Goal: Understand process/instructions: Learn about a topic

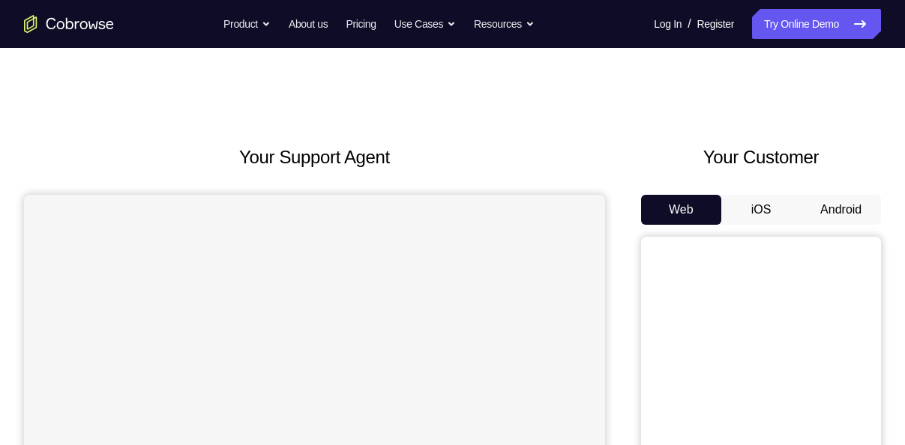
click at [842, 215] on button "Android" at bounding box center [840, 210] width 80 height 30
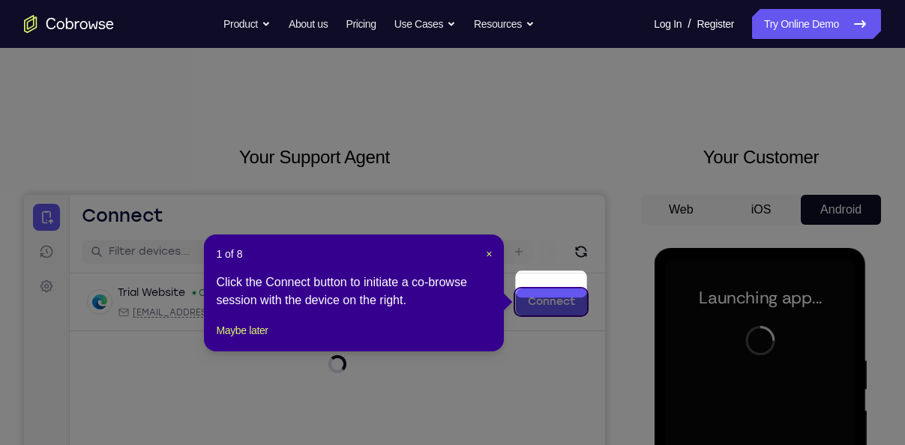
scroll to position [29, 0]
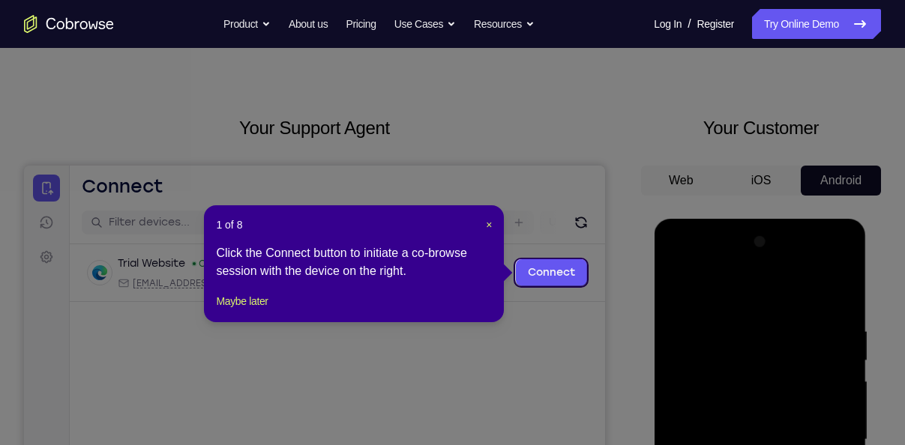
click at [483, 223] on header "1 of 8 ×" at bounding box center [354, 224] width 276 height 15
click at [488, 225] on span "×" at bounding box center [489, 225] width 6 height 12
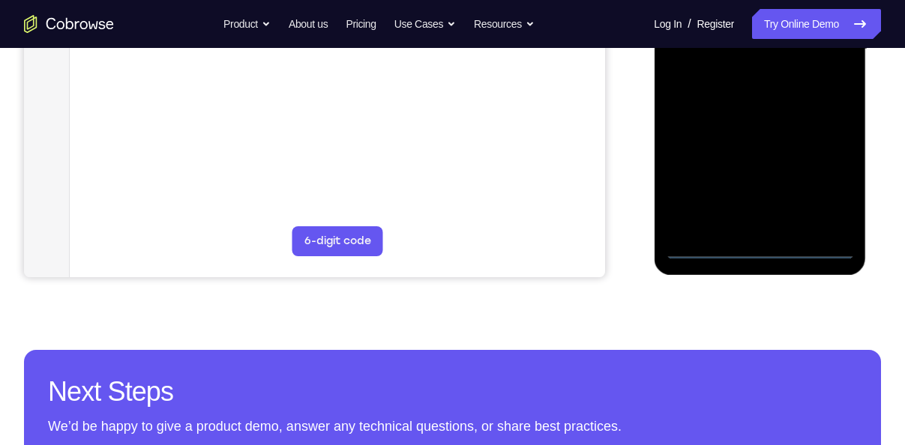
scroll to position [420, 0]
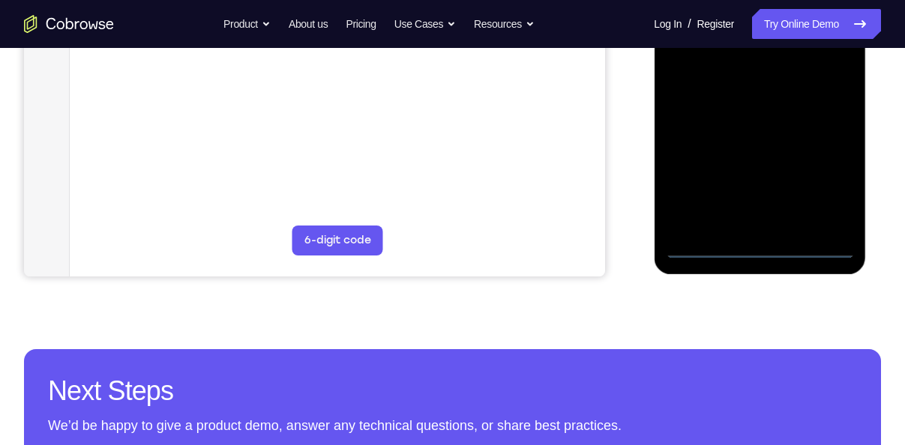
click at [755, 249] on div at bounding box center [759, 49] width 189 height 420
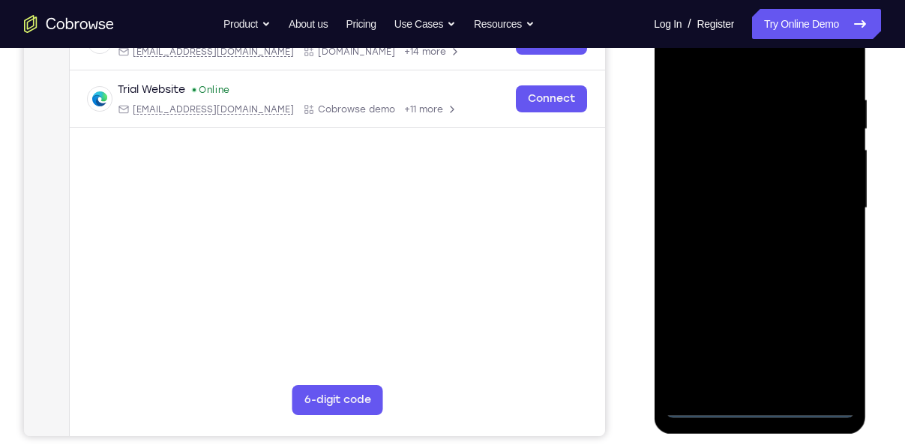
scroll to position [259, 0]
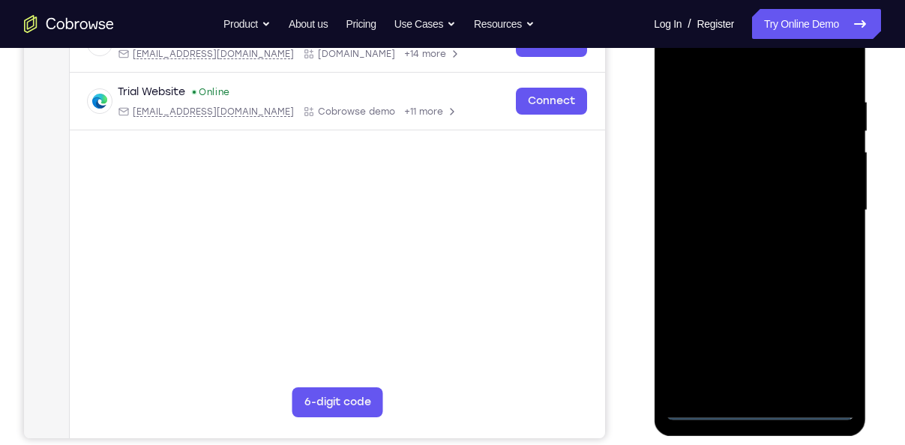
click at [749, 375] on div at bounding box center [759, 211] width 189 height 420
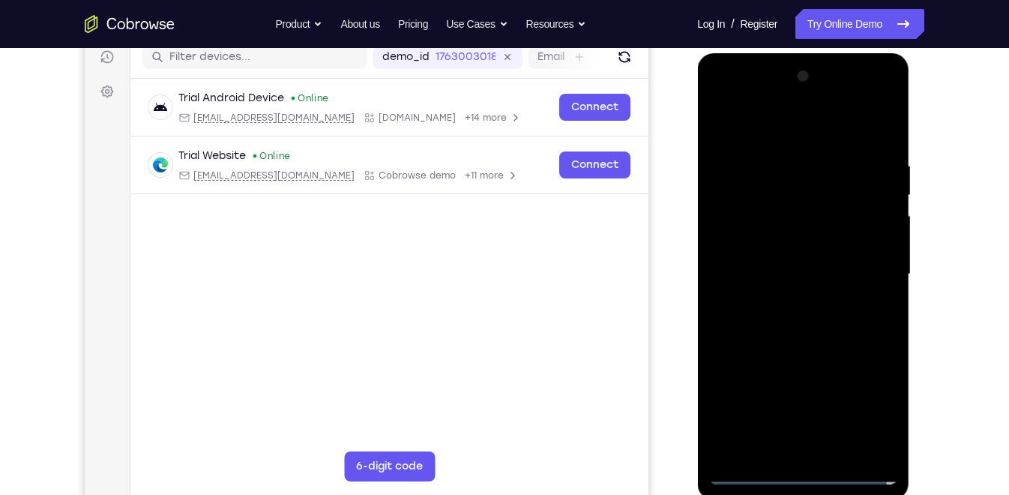
scroll to position [196, 0]
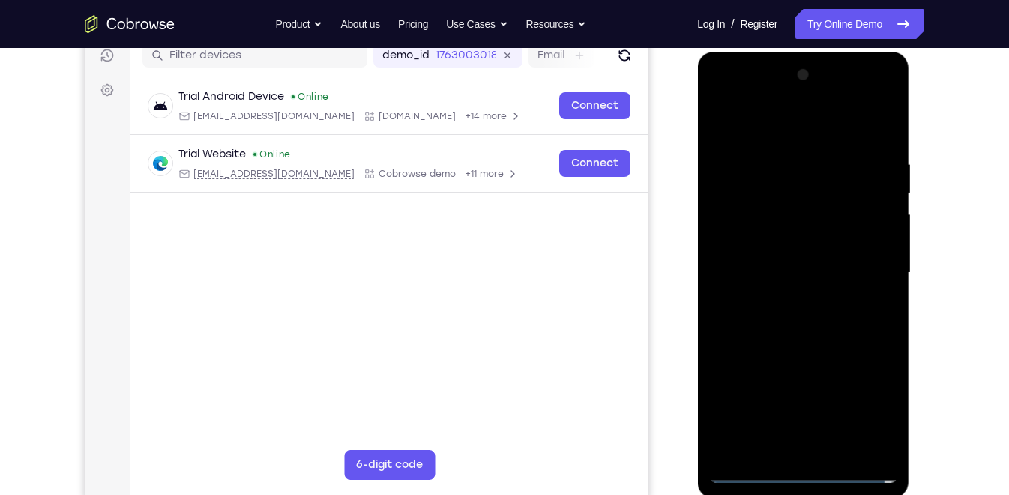
click at [764, 224] on div at bounding box center [802, 273] width 189 height 420
click at [883, 443] on div at bounding box center [802, 273] width 189 height 420
click at [863, 405] on div at bounding box center [802, 273] width 189 height 420
click at [722, 97] on div at bounding box center [802, 273] width 189 height 420
click at [864, 264] on div at bounding box center [802, 273] width 189 height 420
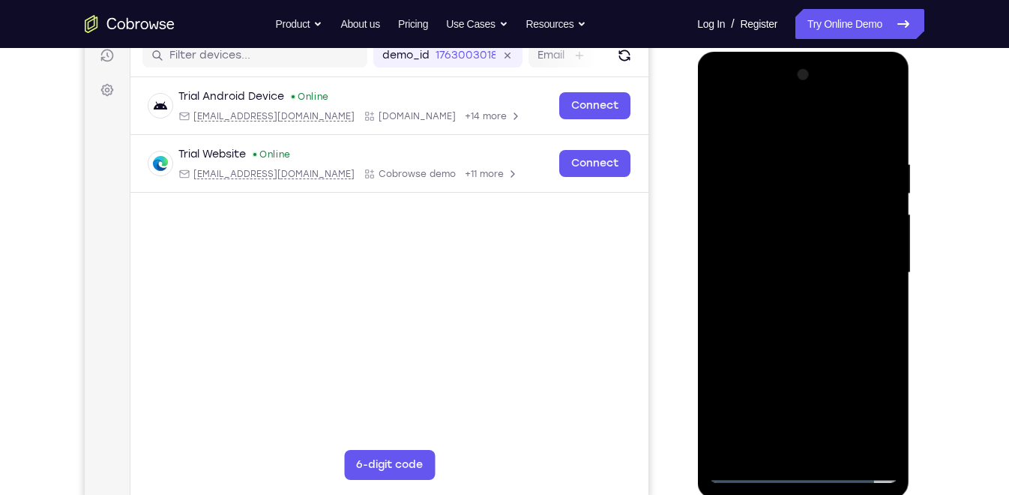
click at [787, 298] on div at bounding box center [802, 273] width 189 height 420
click at [785, 264] on div at bounding box center [802, 273] width 189 height 420
click at [780, 244] on div at bounding box center [802, 273] width 189 height 420
click at [787, 269] on div at bounding box center [802, 273] width 189 height 420
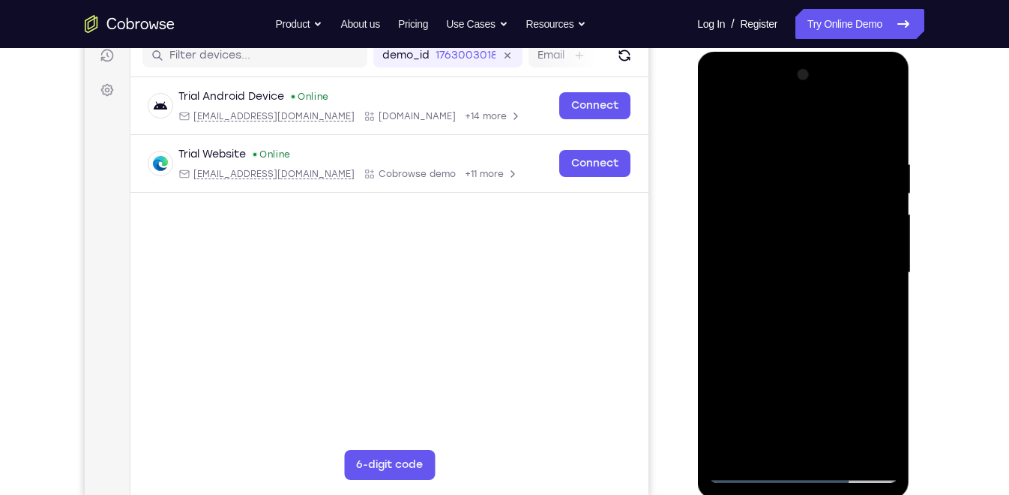
click at [833, 324] on div at bounding box center [802, 273] width 189 height 420
click at [821, 331] on div at bounding box center [802, 273] width 189 height 420
drag, startPoint x: 873, startPoint y: 154, endPoint x: 753, endPoint y: 175, distance: 121.6
click at [753, 175] on div at bounding box center [802, 273] width 189 height 420
drag, startPoint x: 873, startPoint y: 151, endPoint x: 775, endPoint y: 161, distance: 98.7
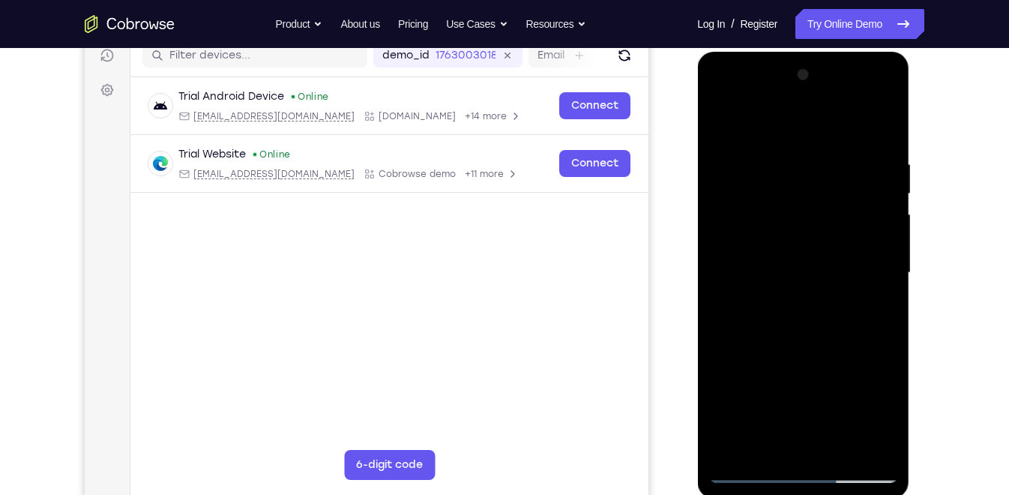
click at [775, 161] on div at bounding box center [802, 273] width 189 height 420
drag, startPoint x: 878, startPoint y: 148, endPoint x: 758, endPoint y: 154, distance: 120.1
click at [758, 154] on div at bounding box center [802, 273] width 189 height 420
drag, startPoint x: 877, startPoint y: 159, endPoint x: 745, endPoint y: 163, distance: 132.0
click at [745, 163] on div at bounding box center [802, 273] width 189 height 420
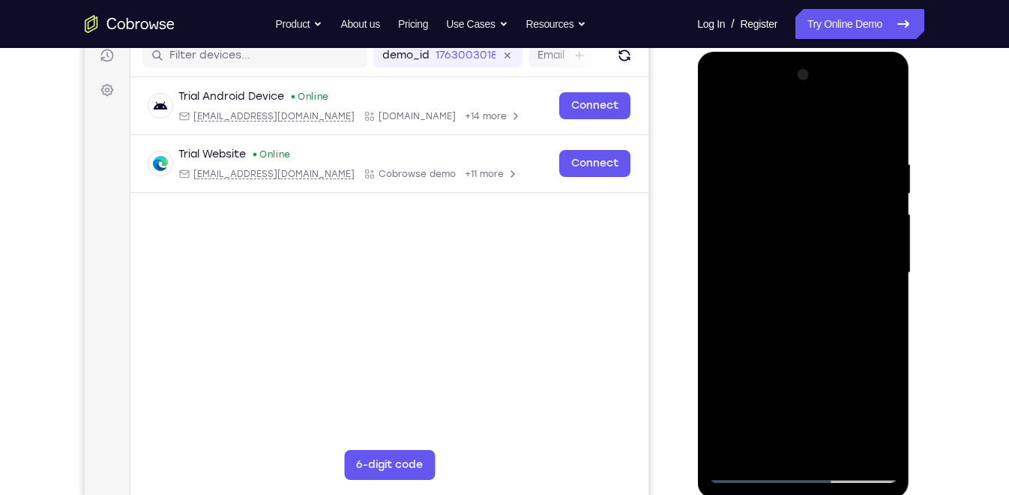
click at [884, 116] on div at bounding box center [802, 273] width 189 height 420
drag, startPoint x: 835, startPoint y: 332, endPoint x: 869, endPoint y: 360, distance: 44.7
click at [869, 360] on div at bounding box center [802, 273] width 189 height 420
click at [722, 121] on div at bounding box center [802, 273] width 189 height 420
drag, startPoint x: 842, startPoint y: 446, endPoint x: 721, endPoint y: 444, distance: 121.4
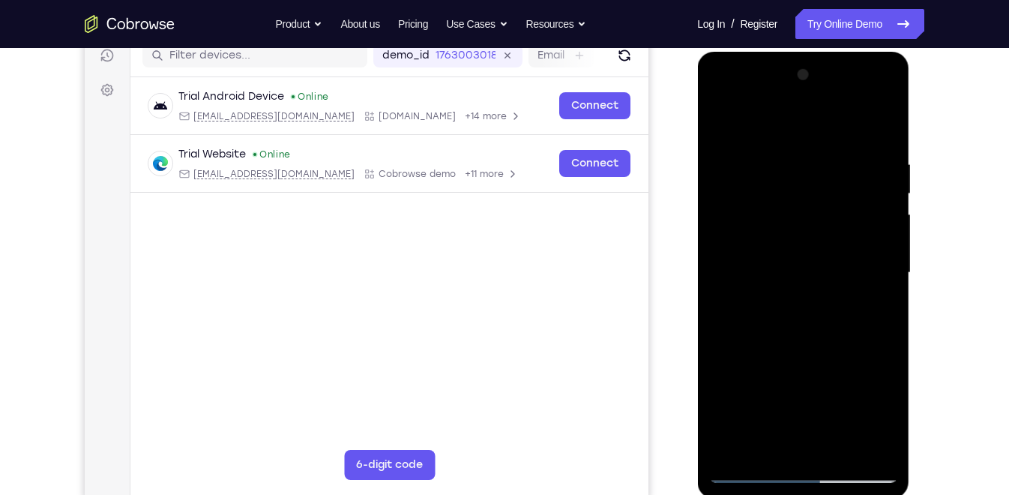
click at [721, 444] on div at bounding box center [802, 273] width 189 height 420
click at [807, 351] on div at bounding box center [802, 273] width 189 height 420
click at [780, 293] on div at bounding box center [802, 273] width 189 height 420
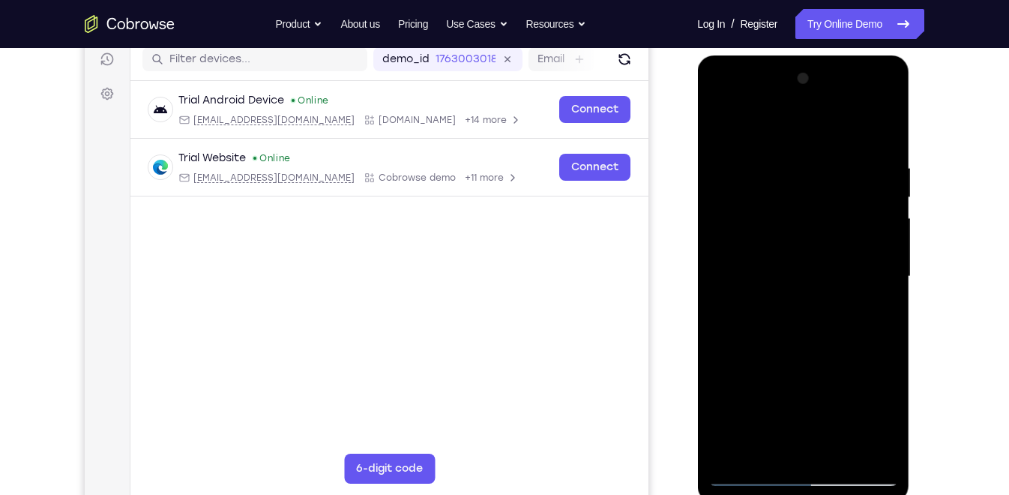
scroll to position [192, 0]
click at [781, 127] on div at bounding box center [802, 277] width 189 height 420
click at [721, 125] on div at bounding box center [802, 277] width 189 height 420
click at [800, 333] on div at bounding box center [802, 277] width 189 height 420
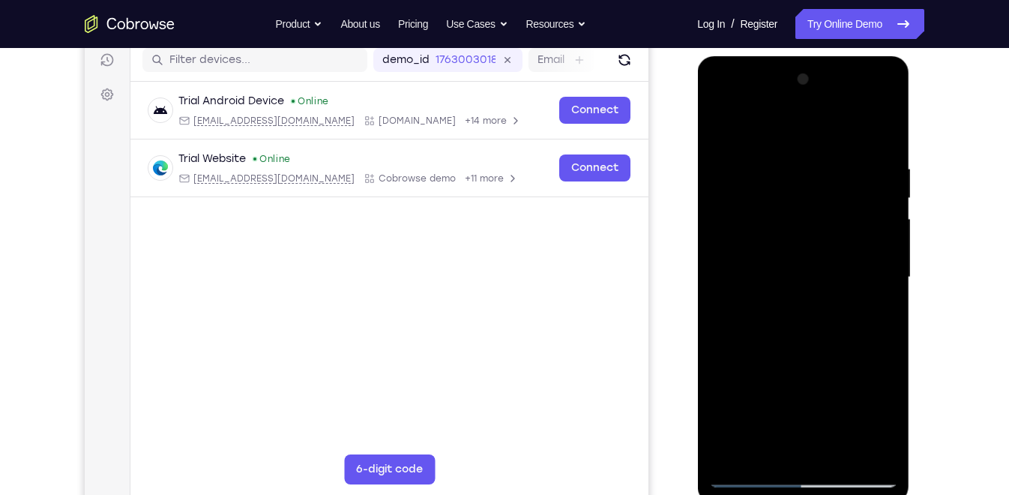
click at [773, 130] on div at bounding box center [802, 277] width 189 height 420
click at [719, 123] on div at bounding box center [802, 277] width 189 height 420
click at [808, 326] on div at bounding box center [802, 277] width 189 height 420
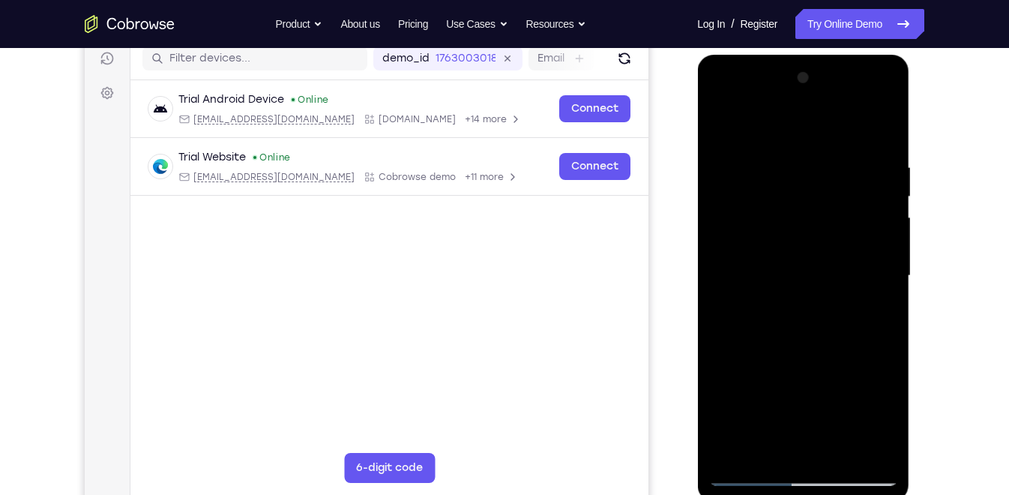
scroll to position [188, 0]
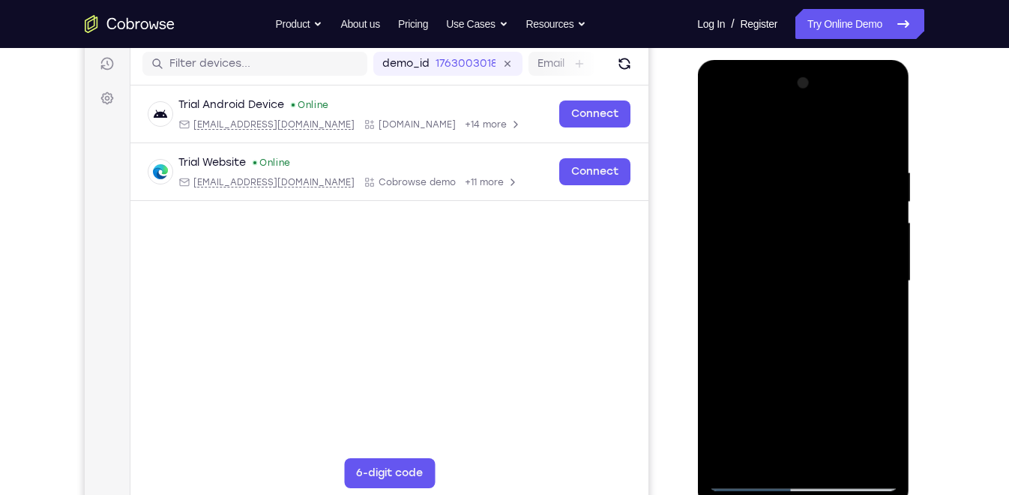
click at [724, 135] on div at bounding box center [802, 281] width 189 height 420
click at [731, 127] on div at bounding box center [802, 281] width 189 height 420
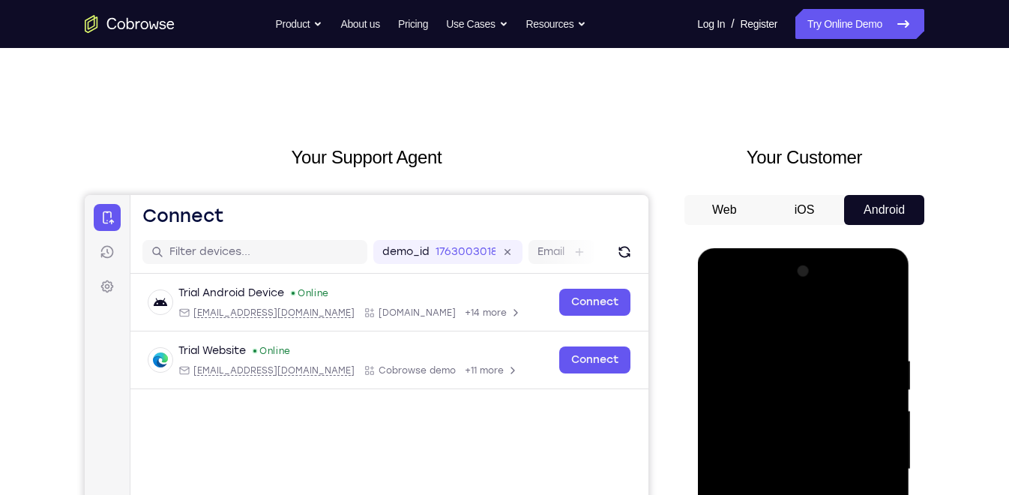
scroll to position [0, 0]
drag, startPoint x: 793, startPoint y: 348, endPoint x: 800, endPoint y: 272, distance: 76.8
click at [800, 272] on div at bounding box center [802, 469] width 189 height 420
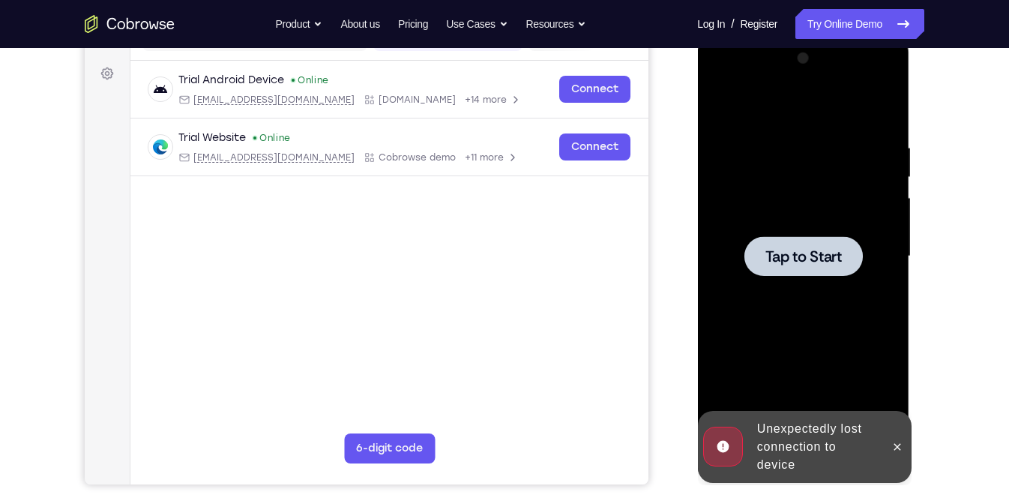
scroll to position [214, 0]
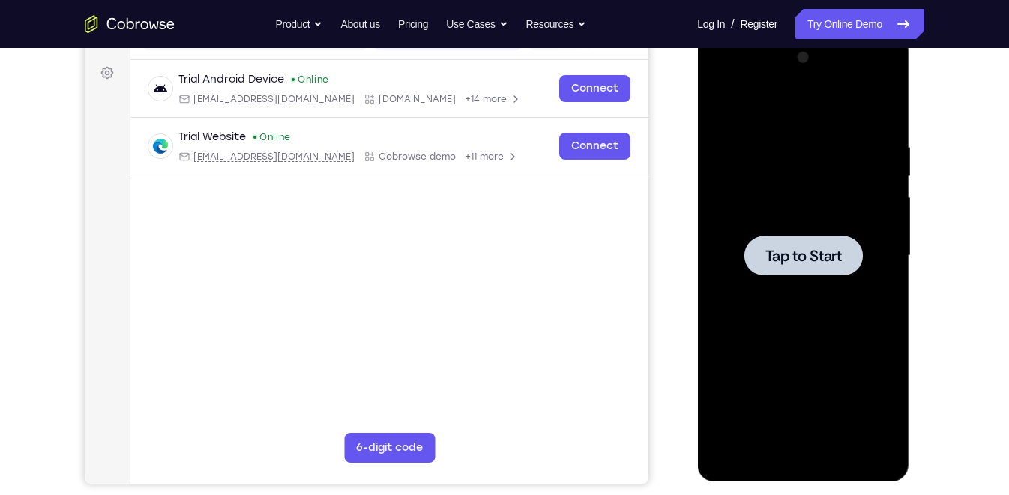
click at [784, 249] on span "Tap to Start" at bounding box center [802, 255] width 76 height 15
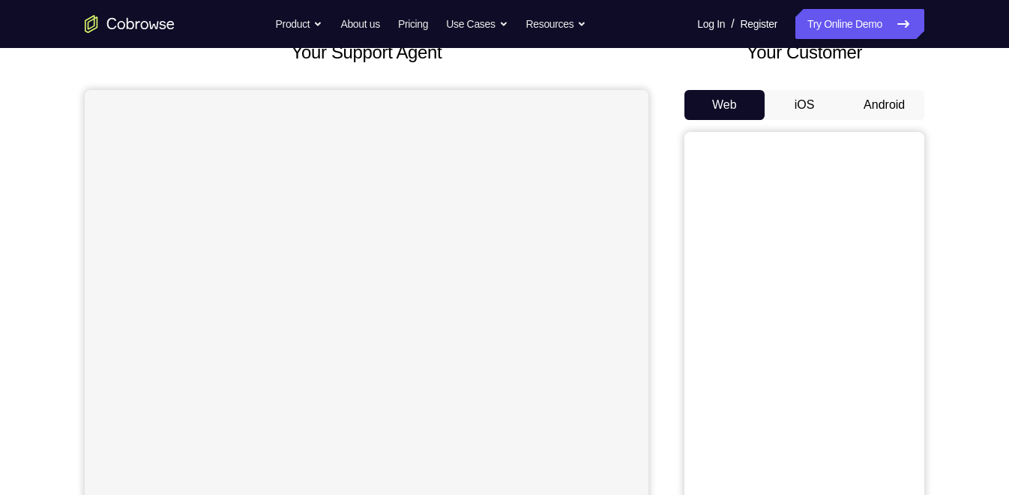
scroll to position [108, 0]
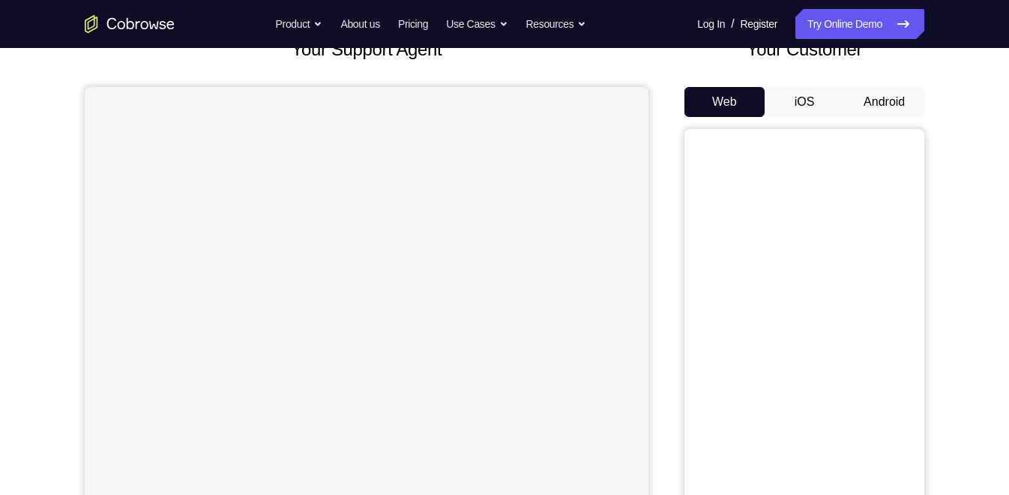
click at [862, 104] on button "Android" at bounding box center [884, 102] width 80 height 30
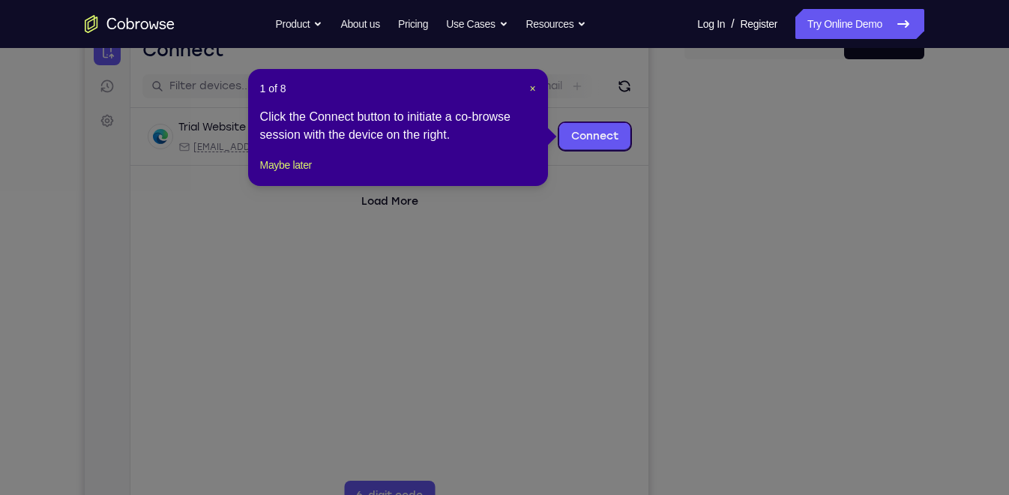
scroll to position [159, 0]
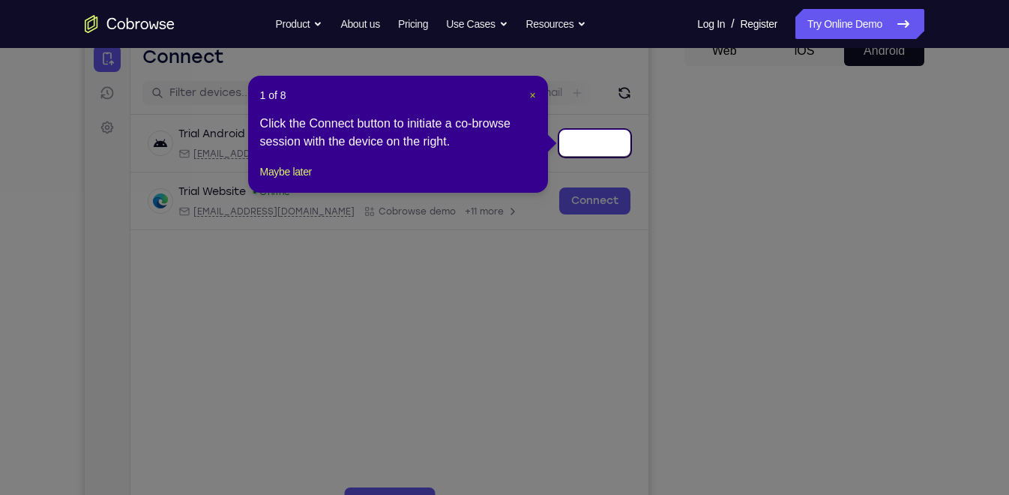
click at [531, 96] on span "×" at bounding box center [532, 95] width 6 height 12
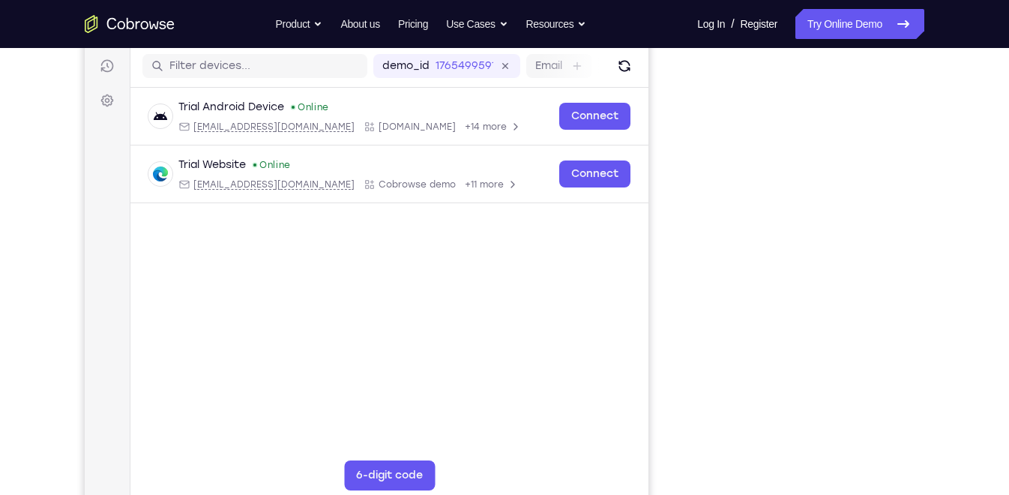
scroll to position [184, 0]
drag, startPoint x: 674, startPoint y: 206, endPoint x: 681, endPoint y: 189, distance: 18.5
click at [681, 189] on div "Your Support Agent Your Customer Web iOS Android" at bounding box center [504, 237] width 839 height 554
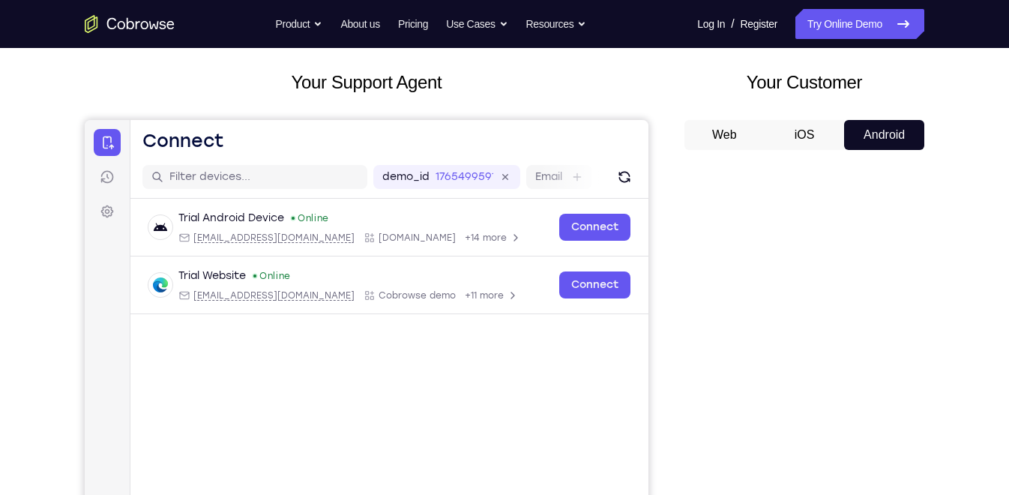
scroll to position [0, 0]
